Goal: Find specific fact: Find contact information

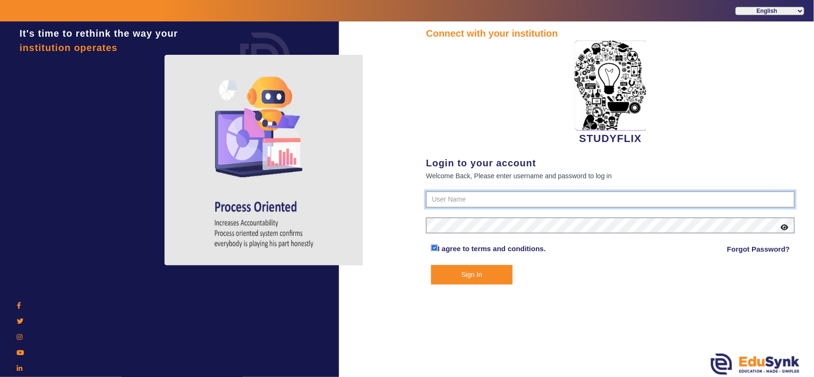
type input "6354922771"
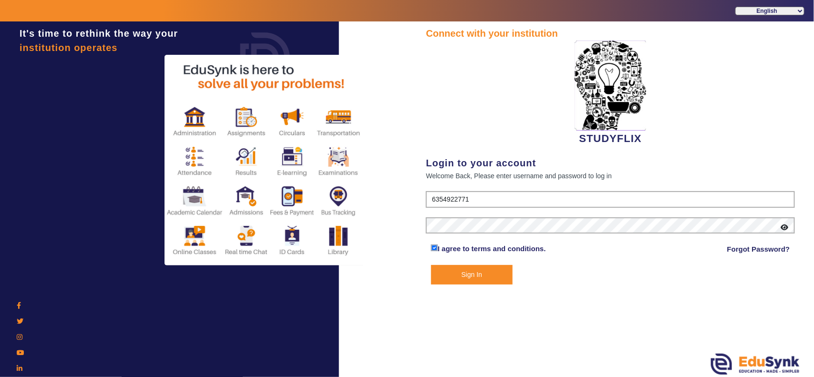
click at [492, 268] on button "Sign In" at bounding box center [472, 275] width 82 height 20
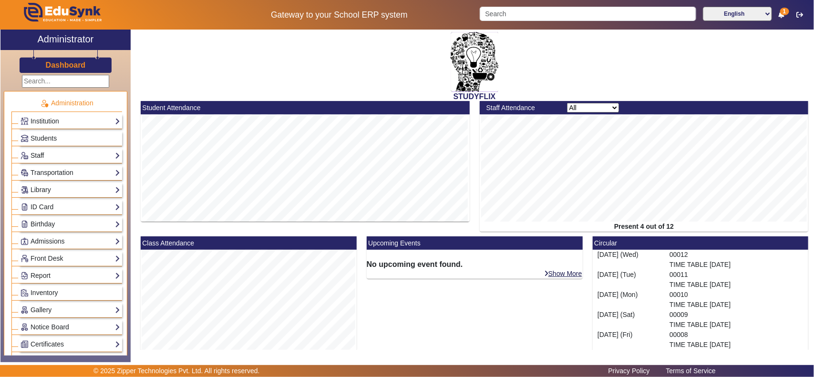
click at [38, 154] on link "Staff" at bounding box center [71, 155] width 100 height 11
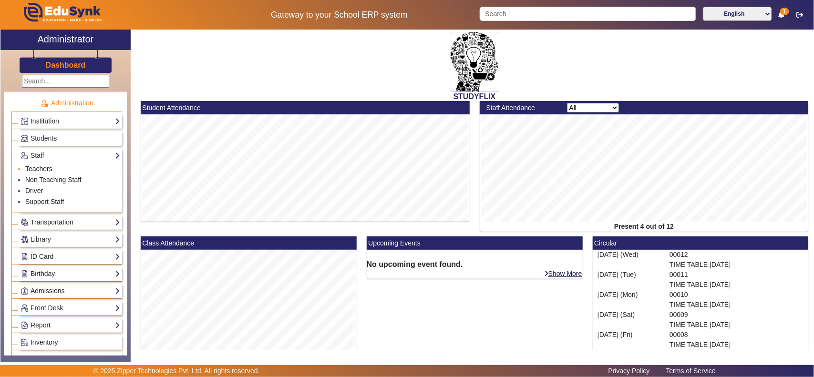
click at [44, 169] on link "Teachers" at bounding box center [38, 169] width 27 height 8
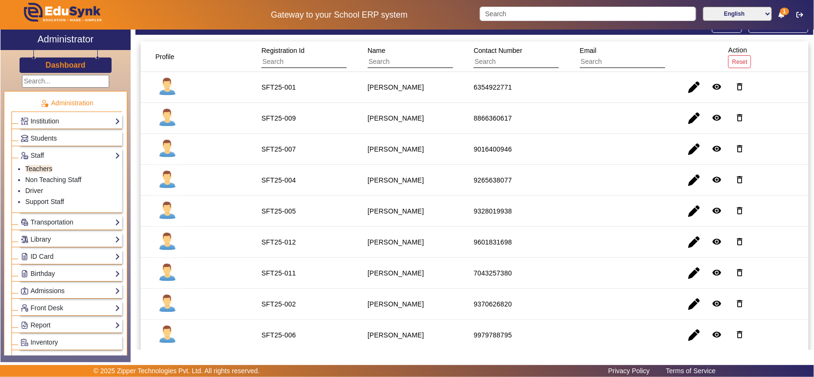
scroll to position [213, 0]
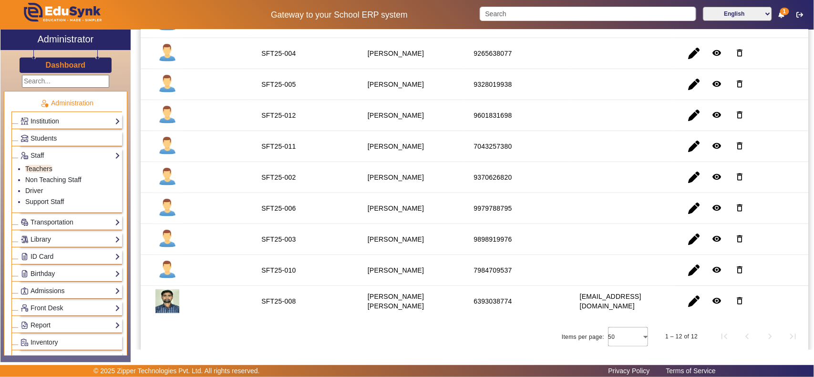
click at [490, 303] on div "6393038774" at bounding box center [492, 302] width 38 height 10
copy div "6393038774"
